Goal: Transaction & Acquisition: Purchase product/service

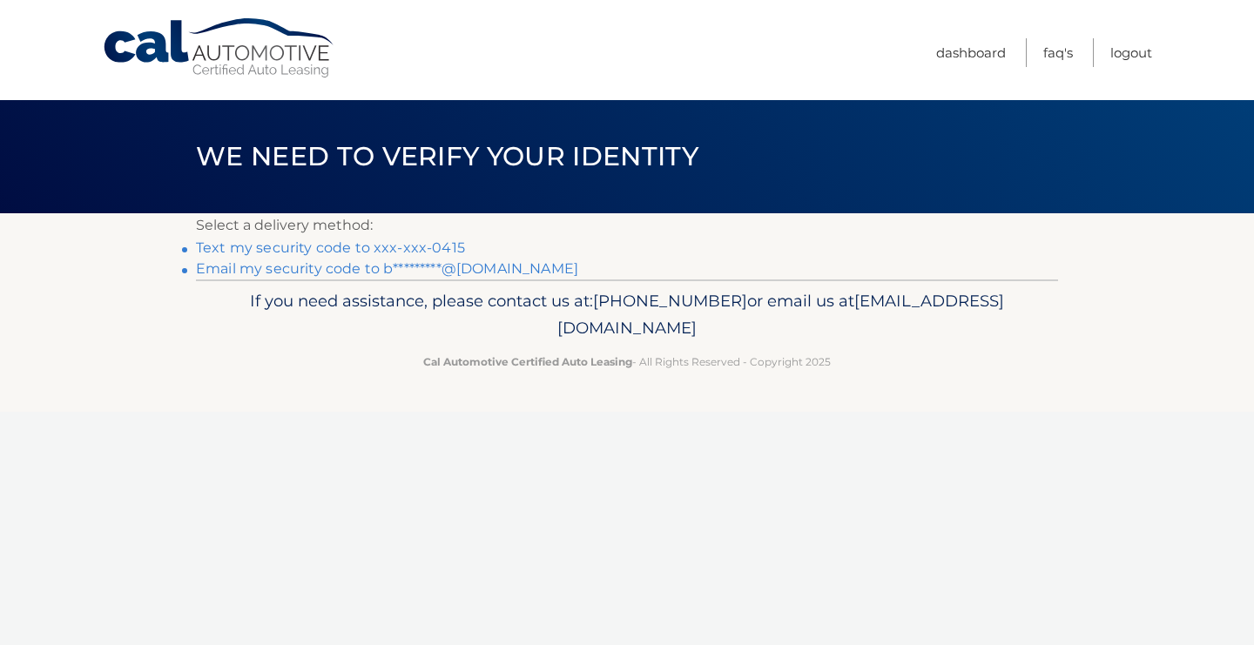
click at [422, 247] on link "Text my security code to xxx-xxx-0415" at bounding box center [330, 247] width 269 height 17
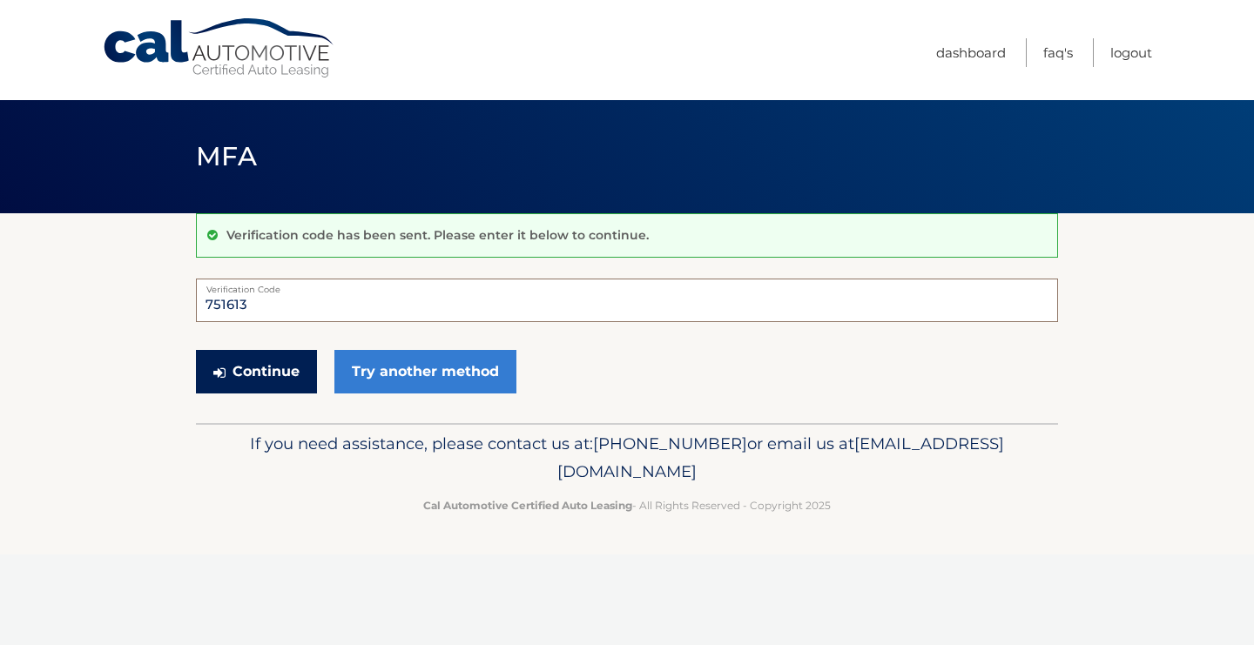
type input "751613"
click at [256, 371] on button "Continue" at bounding box center [256, 372] width 121 height 44
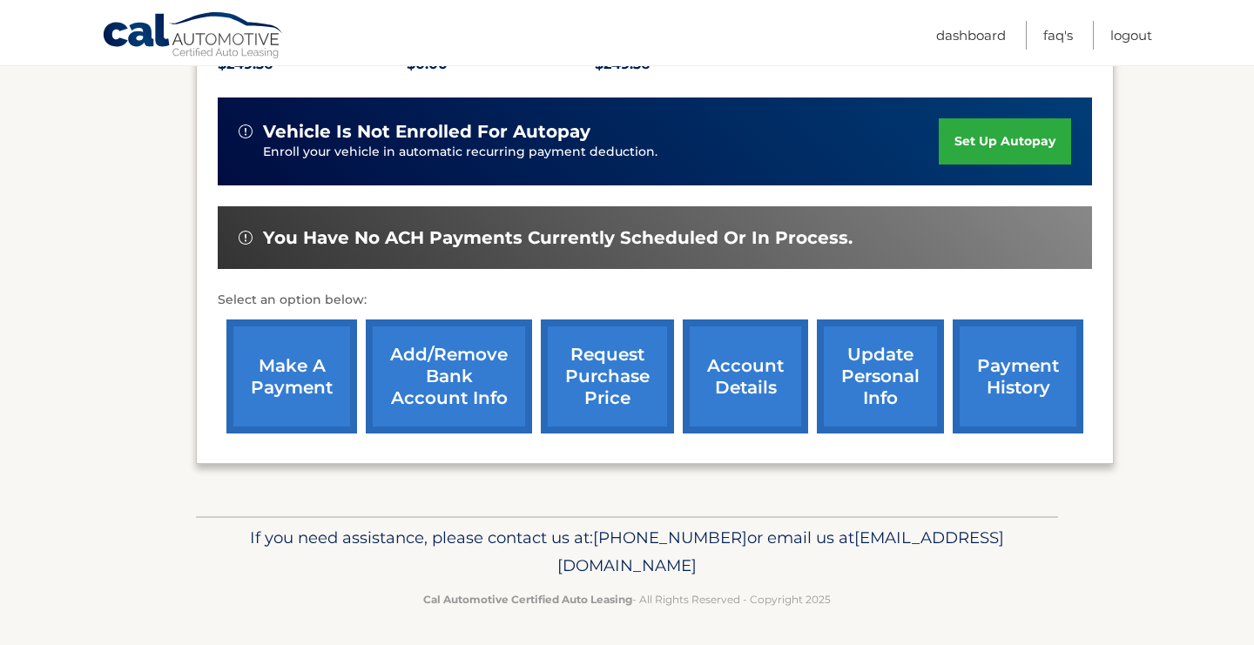
scroll to position [406, 0]
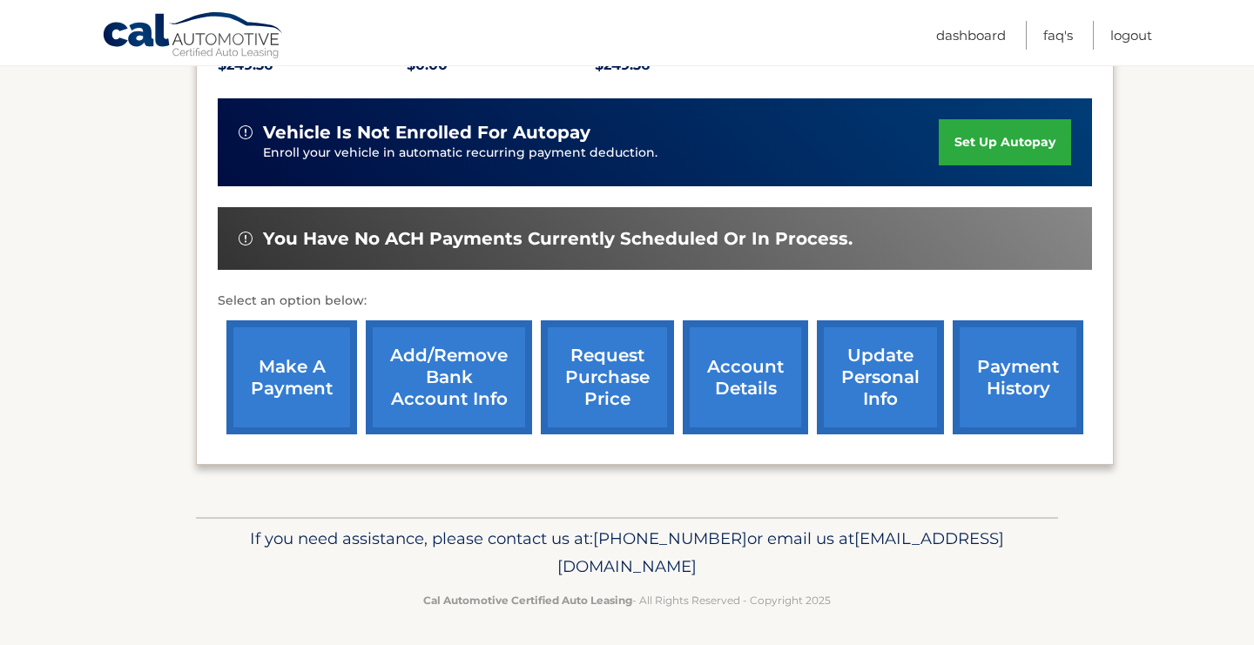
click at [292, 378] on link "make a payment" at bounding box center [291, 377] width 131 height 114
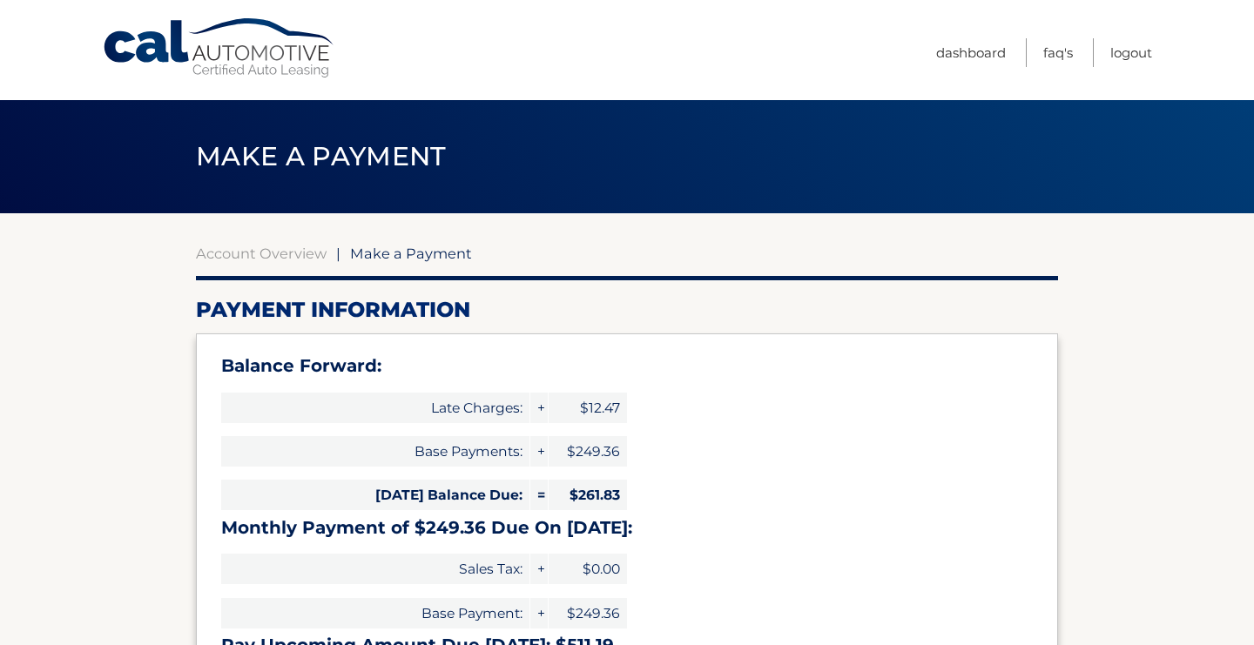
select select "ODY0N2I5MzEtZGYxNi00NzhmLThhOTMtNjM1MjMwZmQ4MjA2"
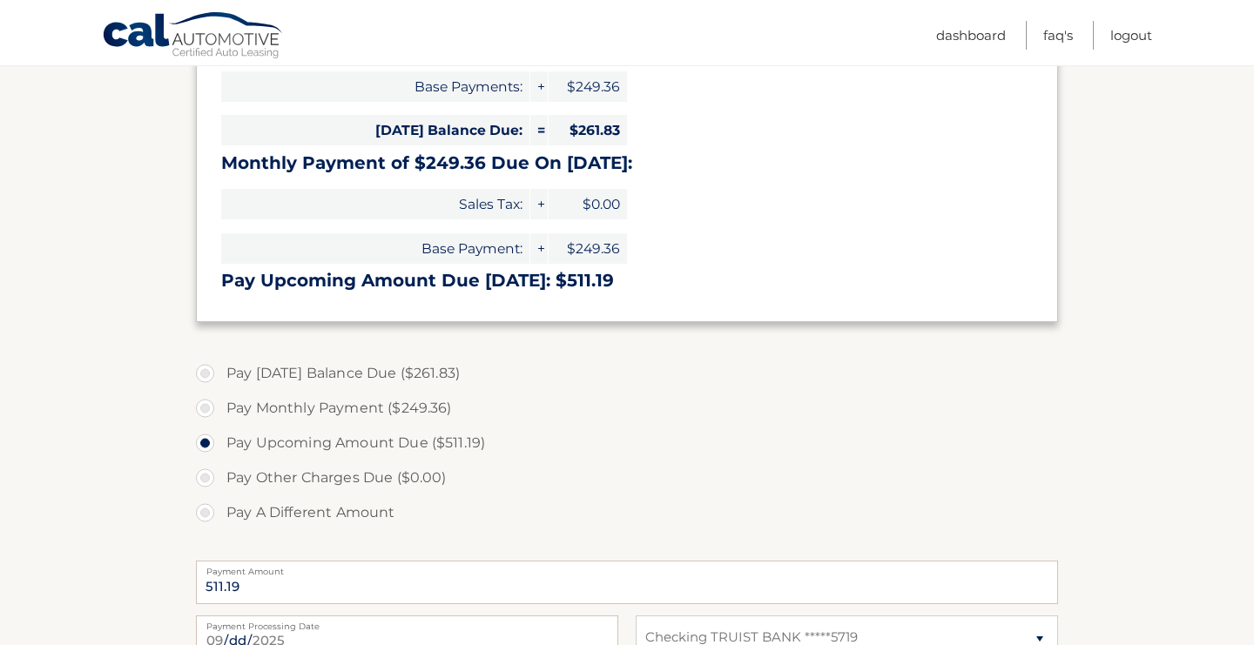
scroll to position [365, 0]
click at [208, 403] on label "Pay Monthly Payment ($249.36)" at bounding box center [627, 408] width 862 height 35
click at [208, 403] on input "Pay Monthly Payment ($249.36)" at bounding box center [211, 405] width 17 height 28
radio input "true"
type input "249.36"
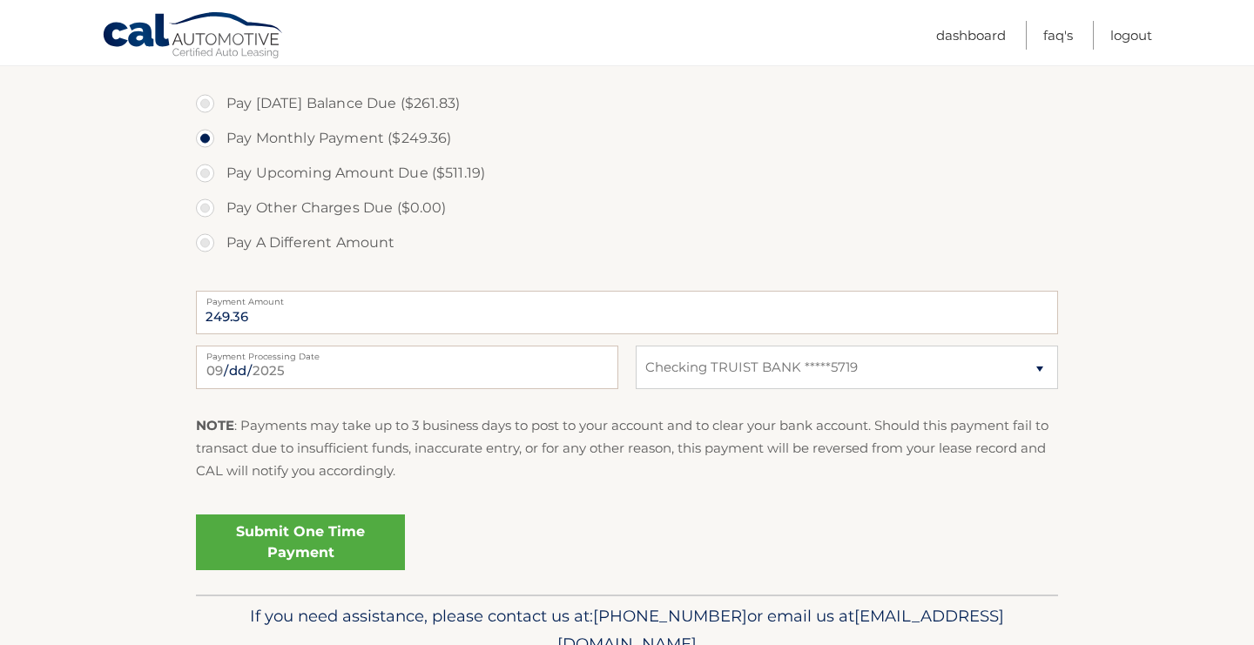
scroll to position [622, 0]
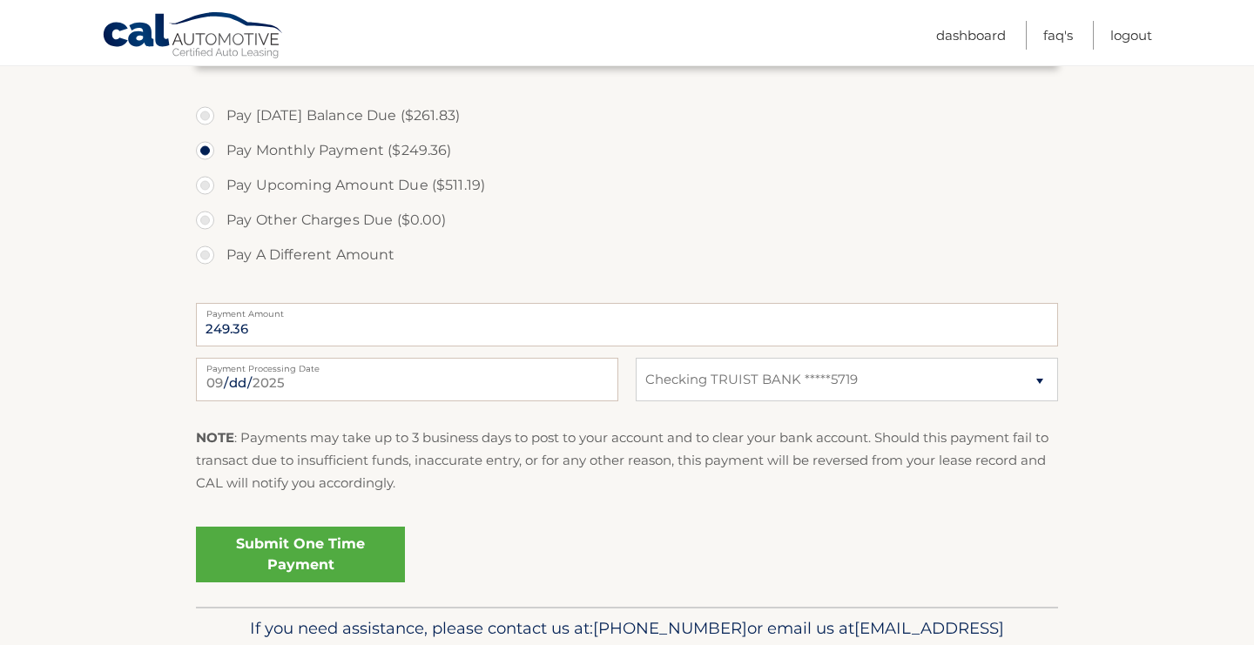
click at [202, 110] on label "Pay Today's Balance Due ($261.83)" at bounding box center [627, 115] width 862 height 35
click at [203, 110] on input "Pay Today's Balance Due ($261.83)" at bounding box center [211, 112] width 17 height 28
radio input "true"
type input "261.83"
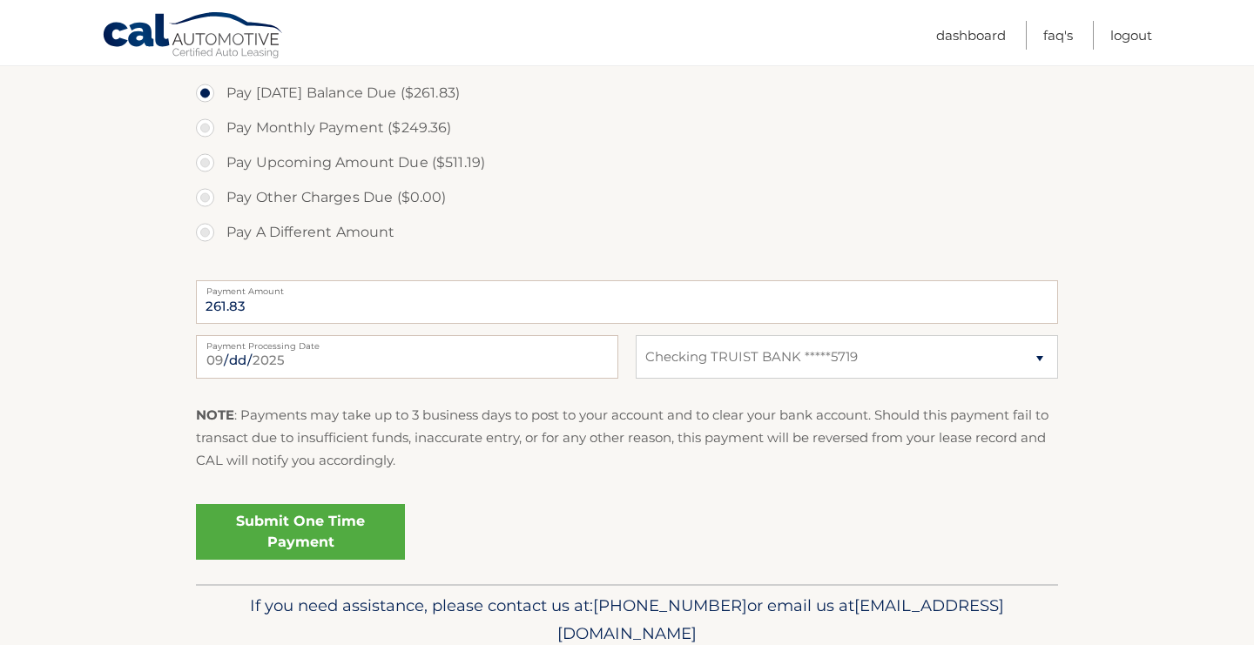
scroll to position [662, 0]
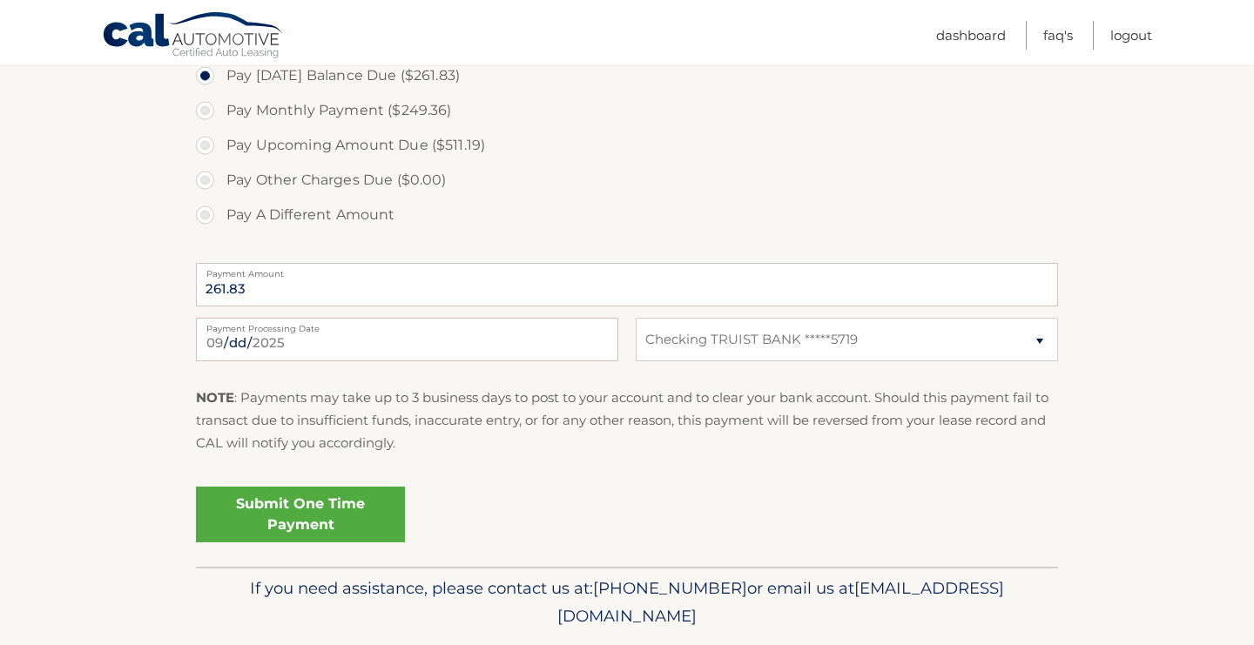
click at [284, 511] on link "Submit One Time Payment" at bounding box center [300, 515] width 209 height 56
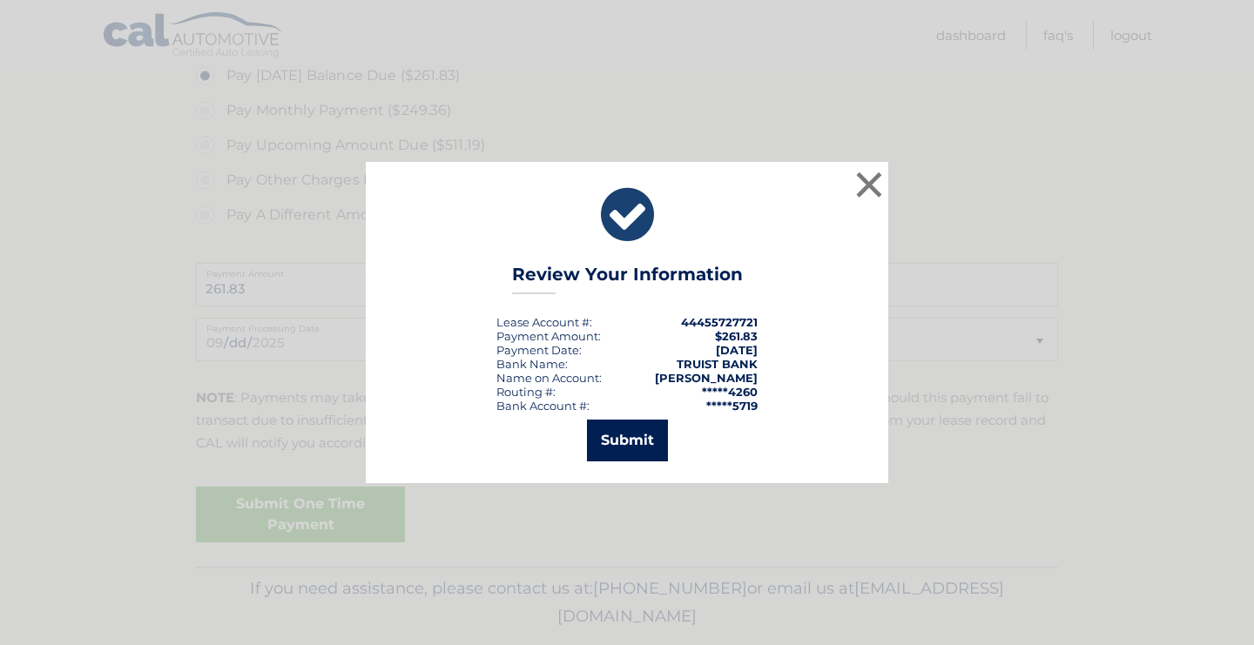
click at [637, 436] on button "Submit" at bounding box center [627, 441] width 81 height 42
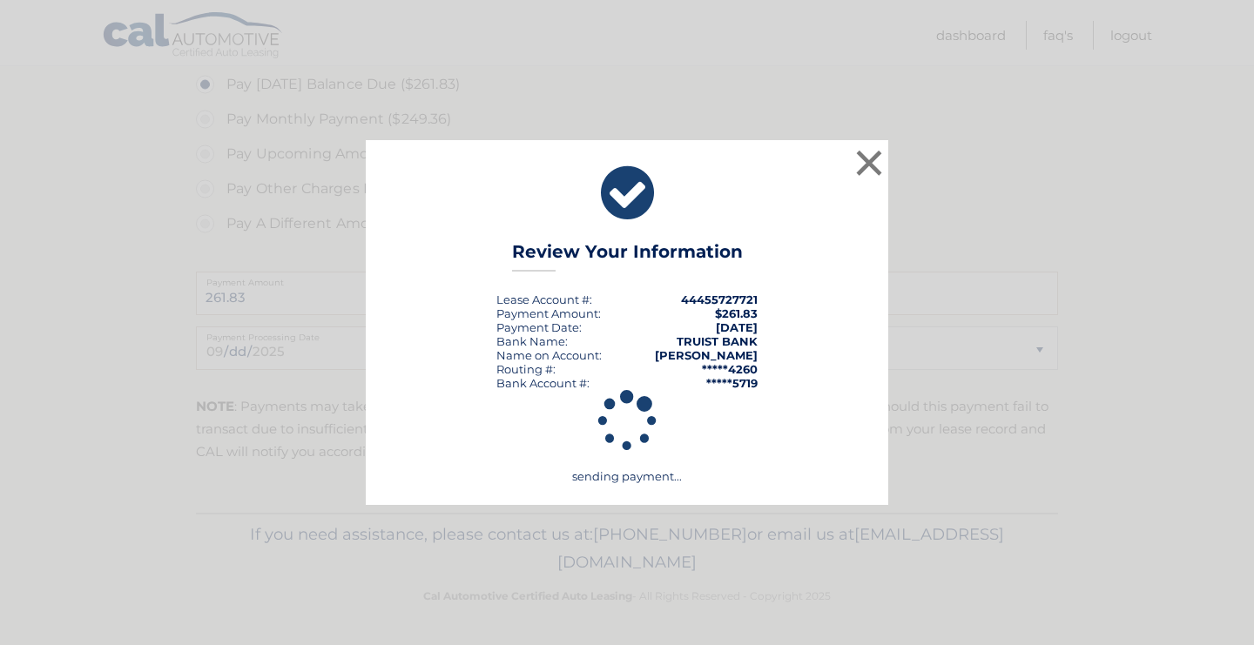
scroll to position [649, 0]
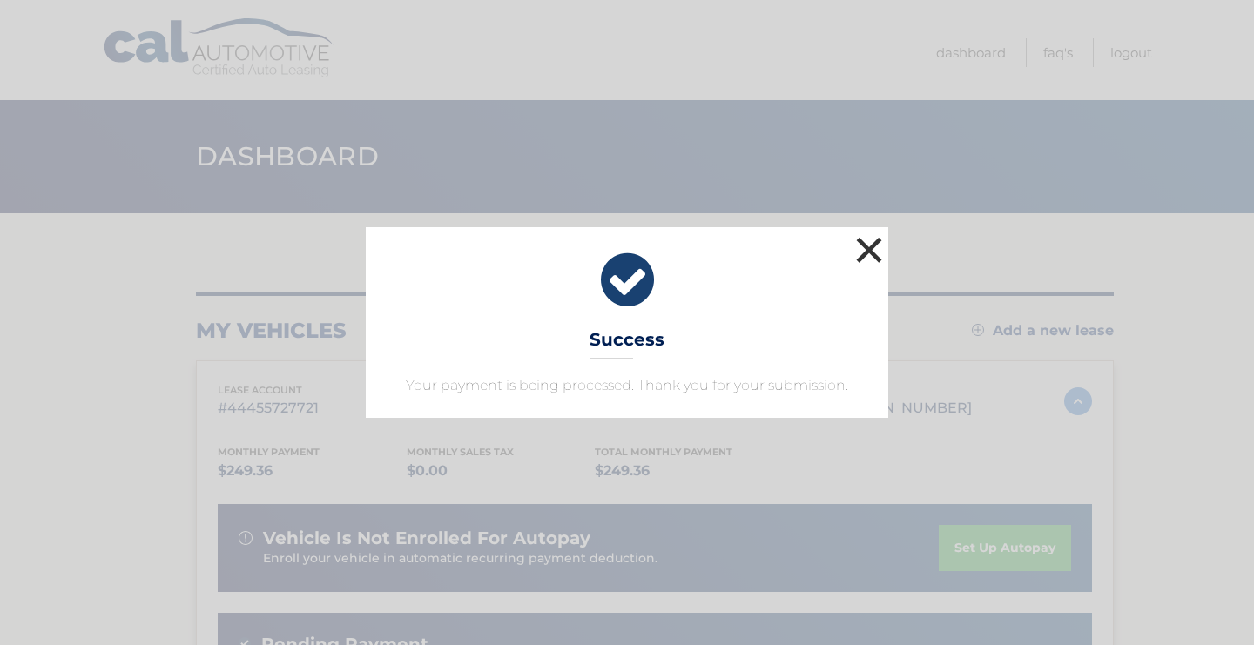
click at [878, 250] on button "×" at bounding box center [868, 249] width 35 height 35
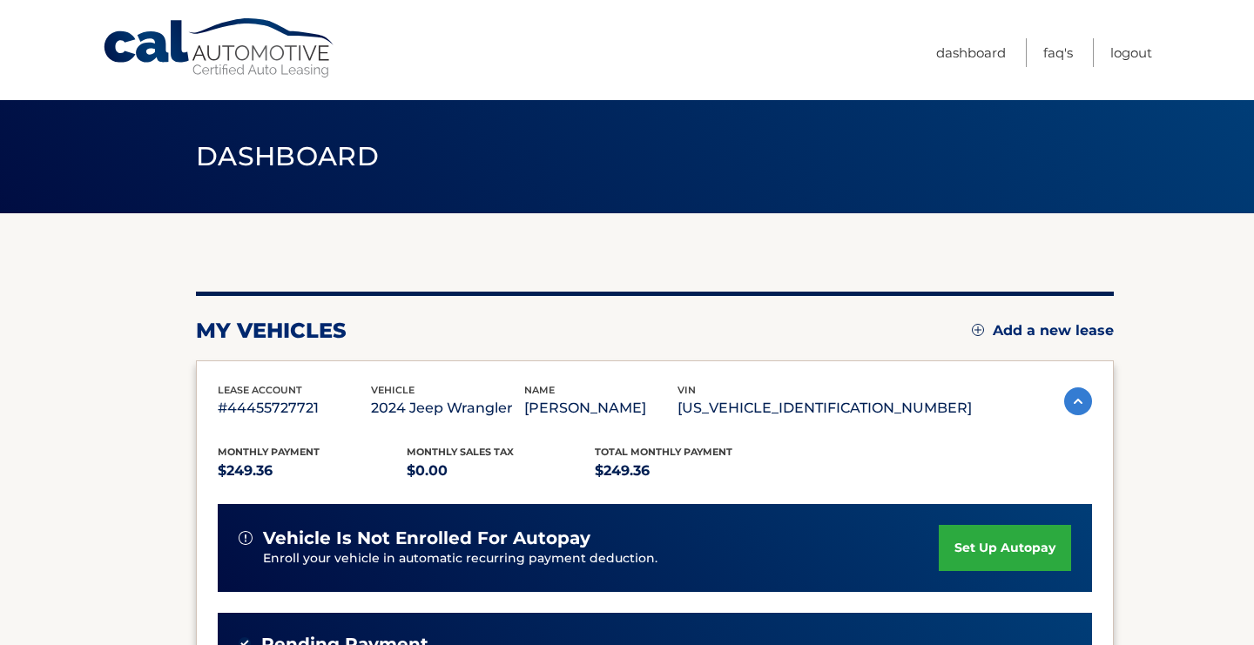
scroll to position [17, 0]
